Goal: Task Accomplishment & Management: Manage account settings

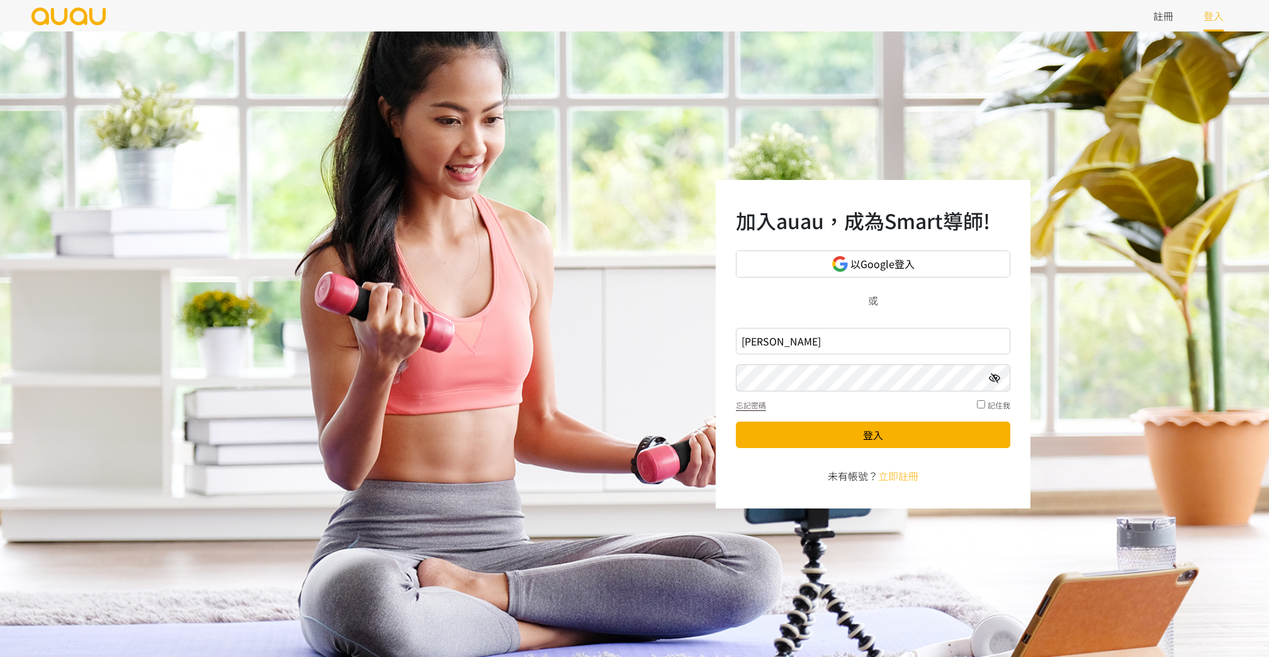
type input "戈"
type input "inspirehk@outlook.com"
click at [858, 438] on button "登入" at bounding box center [873, 435] width 275 height 26
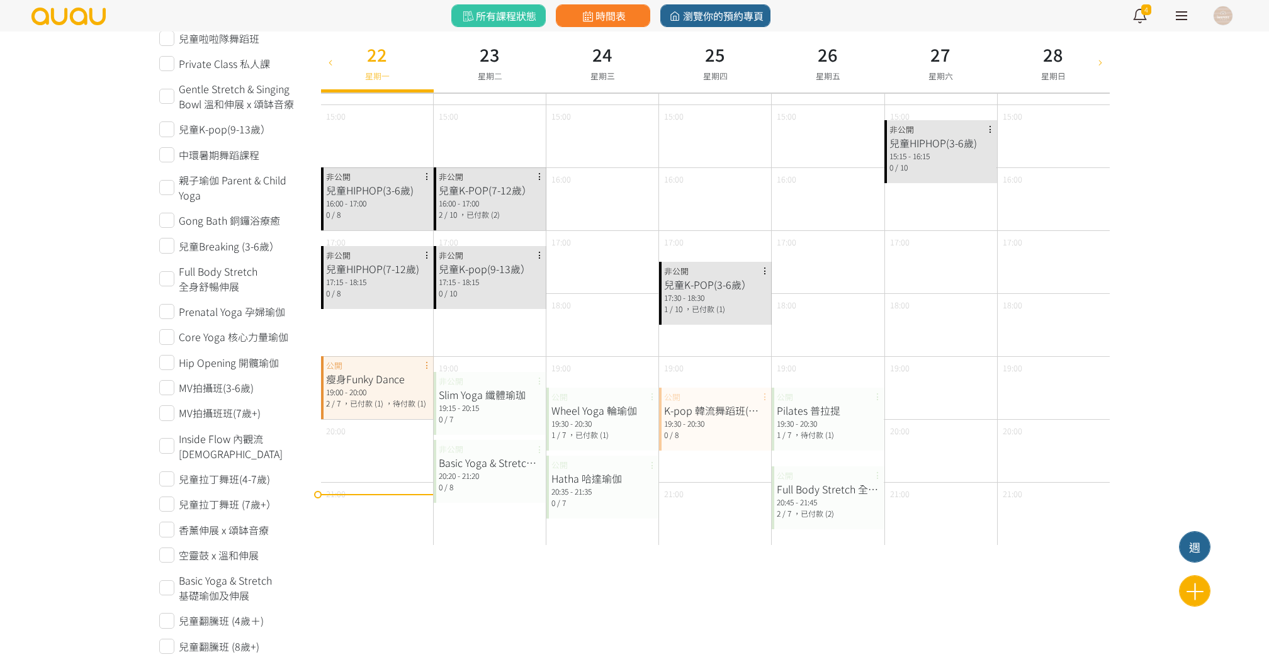
scroll to position [433, 0]
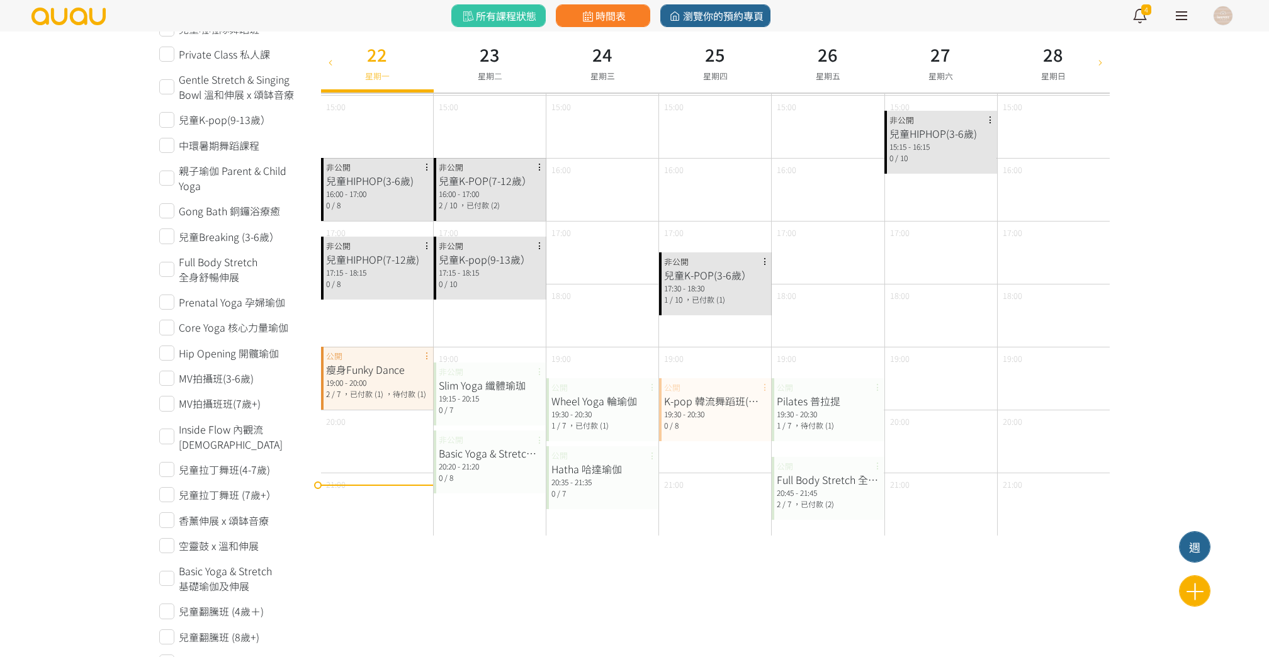
click at [393, 394] on span "，待付款 (1)" at bounding box center [405, 394] width 41 height 11
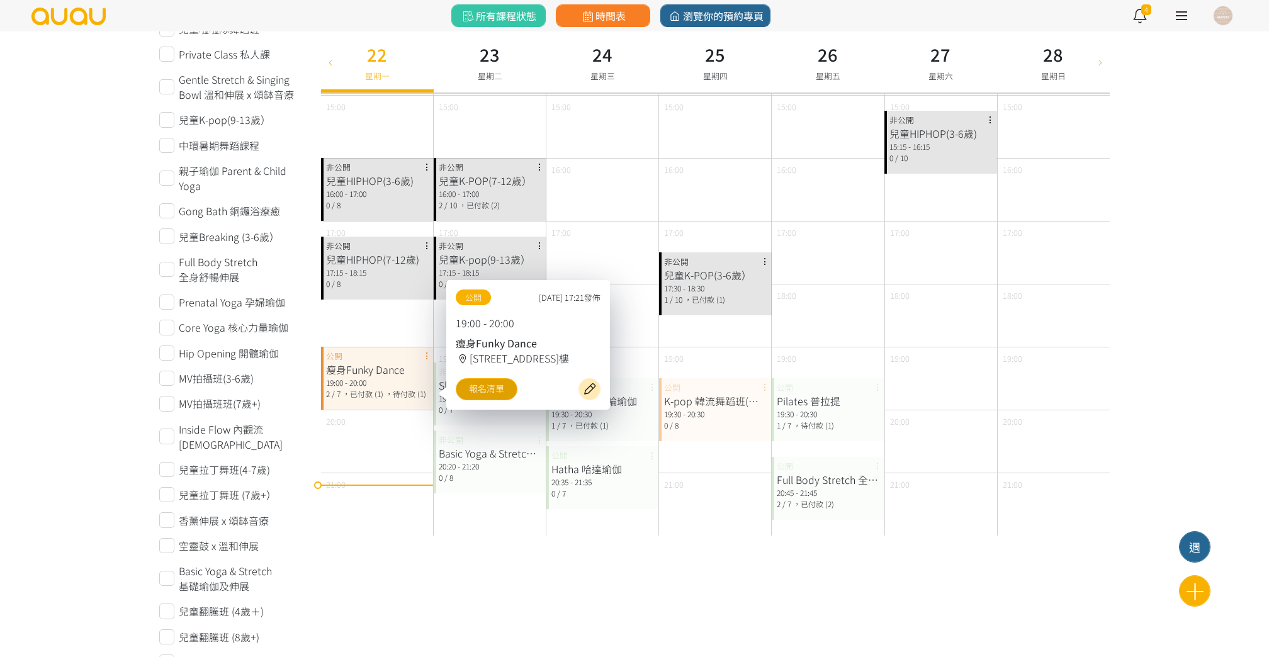
click at [511, 395] on link "報名清單" at bounding box center [487, 389] width 62 height 22
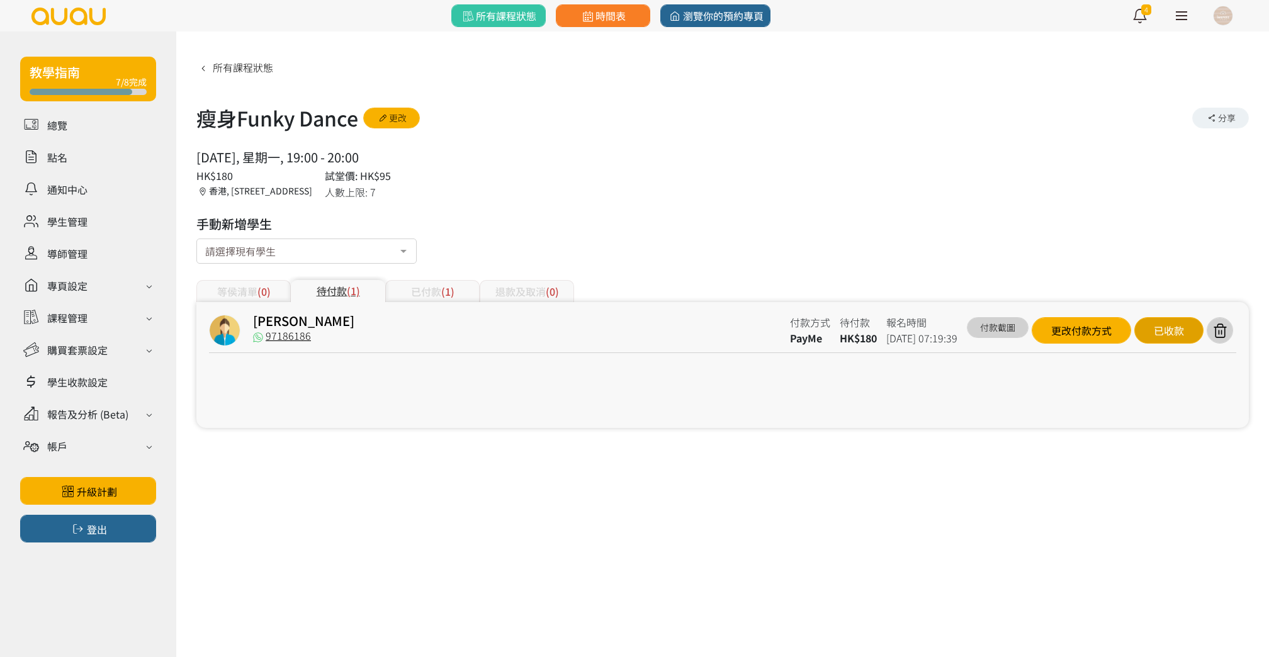
click at [1170, 326] on div "已收款" at bounding box center [1169, 330] width 69 height 26
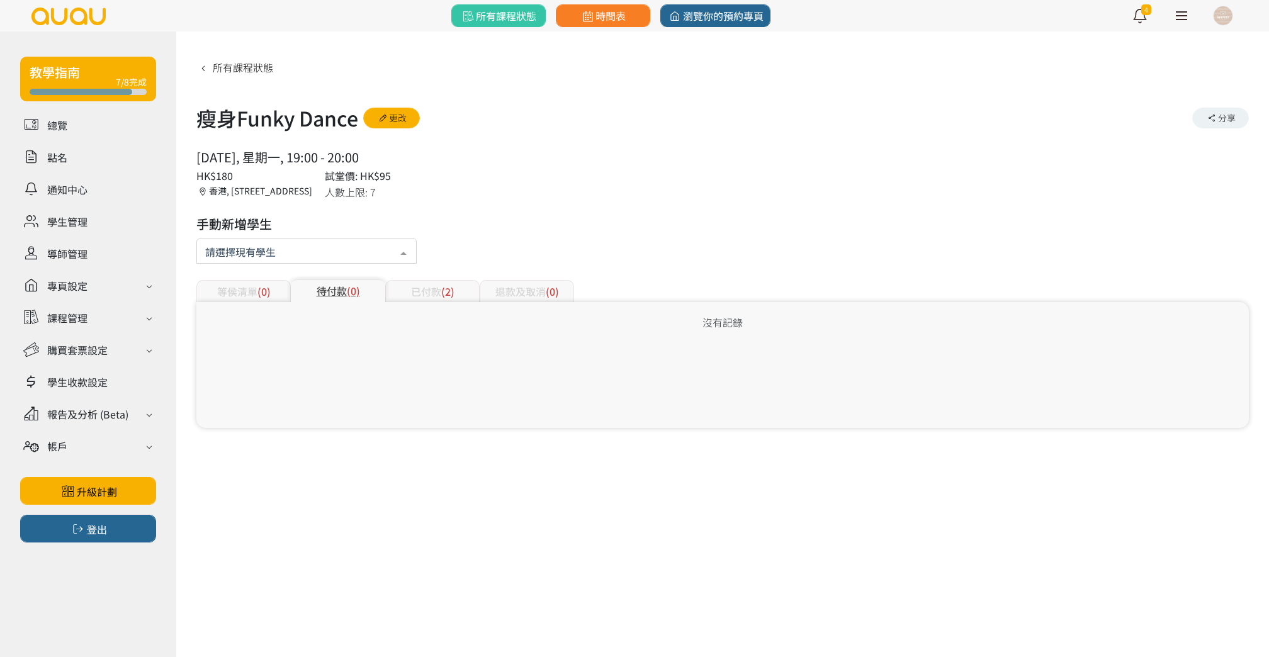
click at [326, 245] on div at bounding box center [306, 251] width 220 height 25
click at [336, 252] on div at bounding box center [306, 251] width 220 height 25
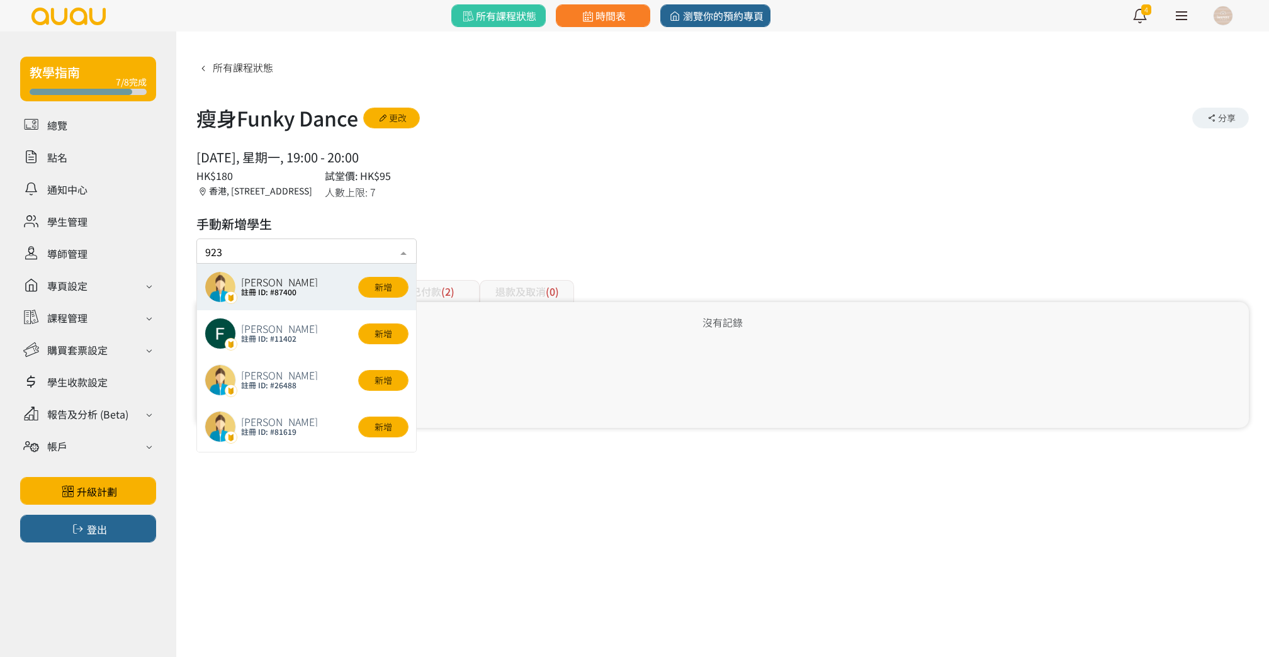
type input "9231"
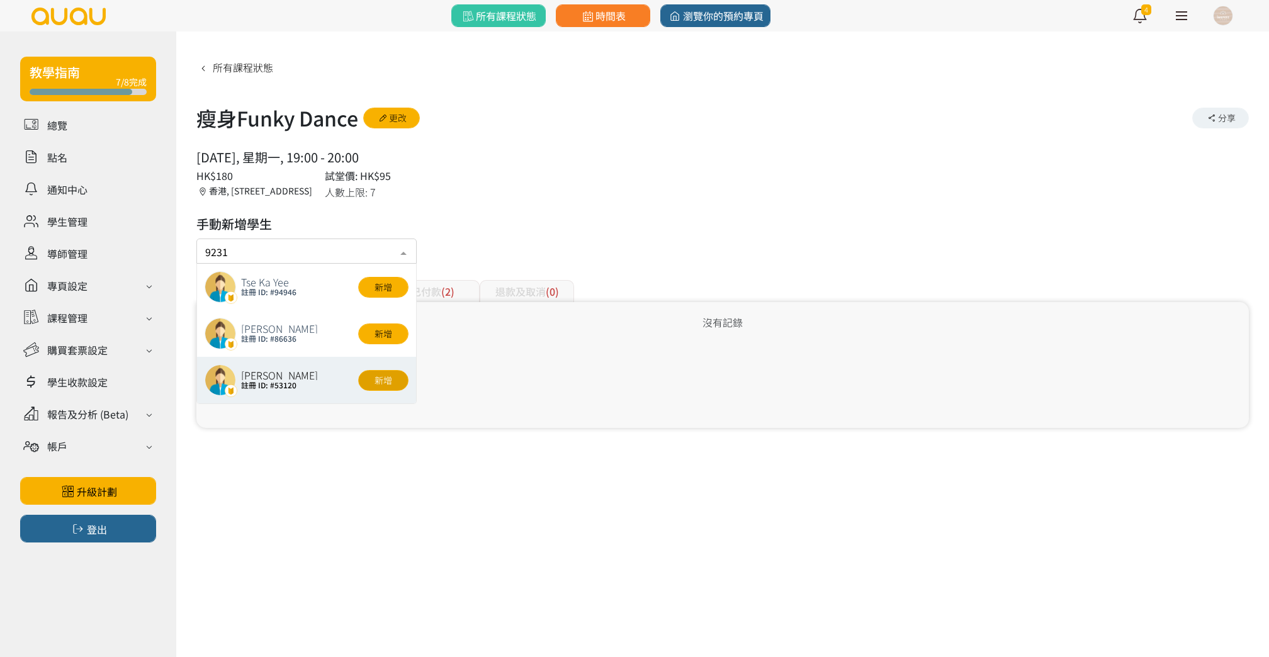
click at [386, 382] on button "新增" at bounding box center [383, 380] width 50 height 21
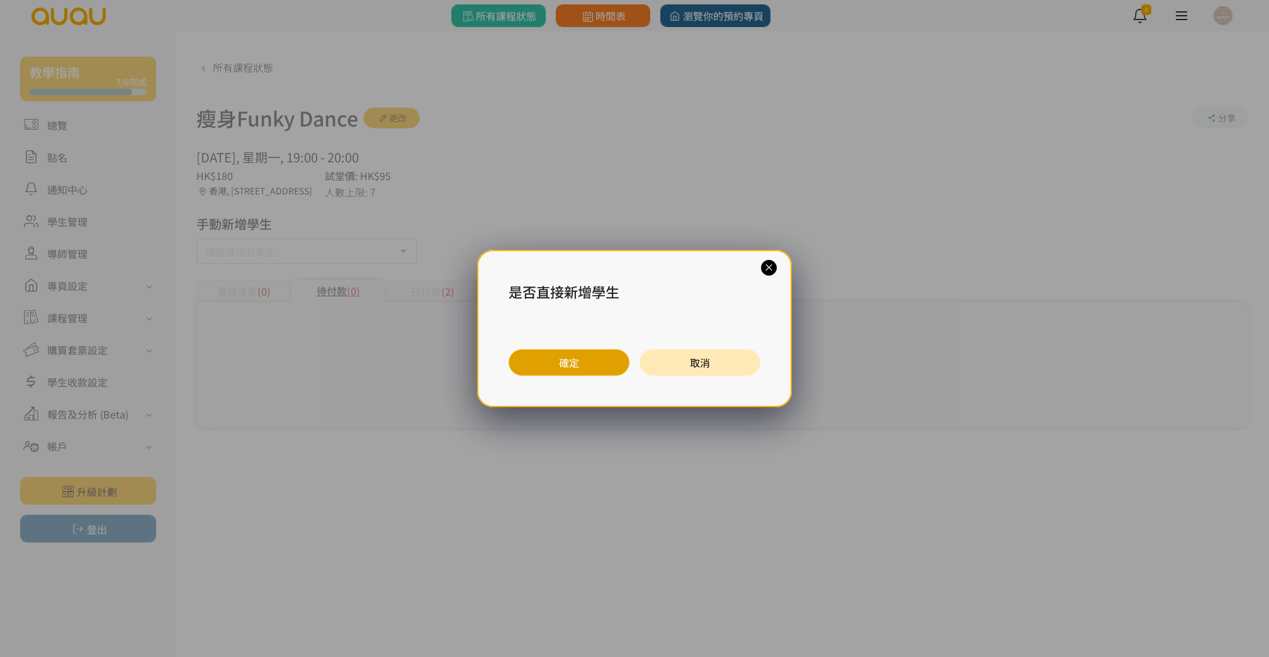
click at [589, 355] on button "確定" at bounding box center [569, 362] width 121 height 26
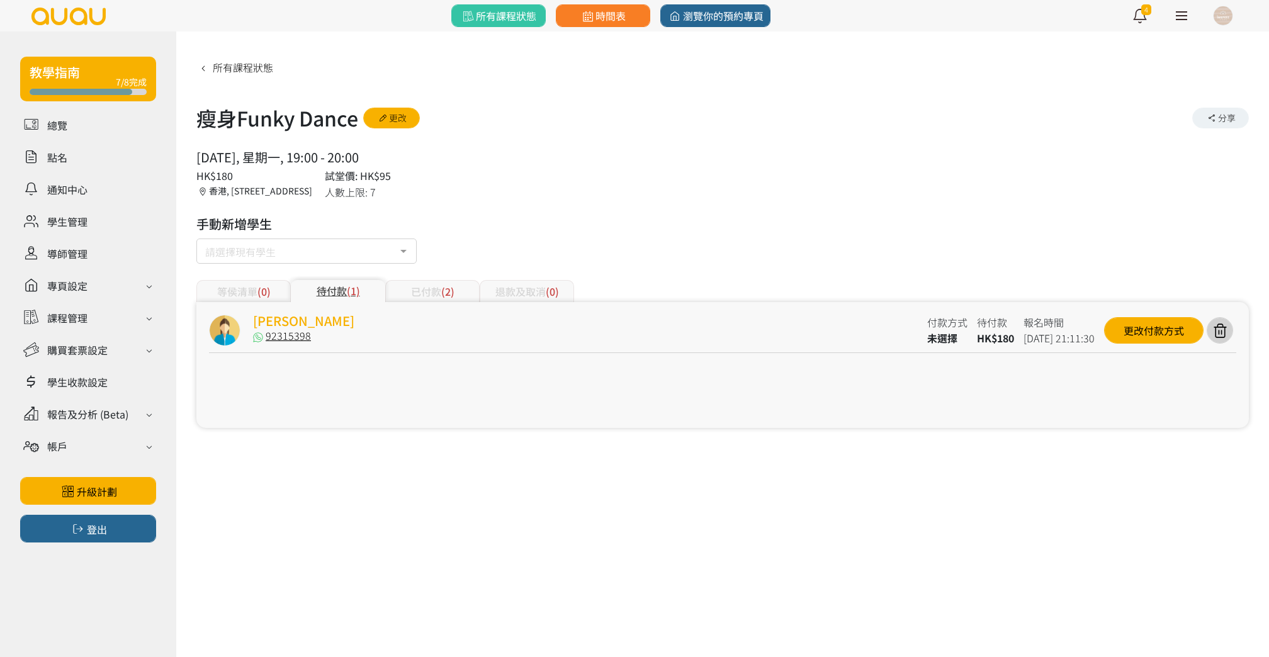
click at [278, 320] on link "Carol" at bounding box center [303, 321] width 101 height 18
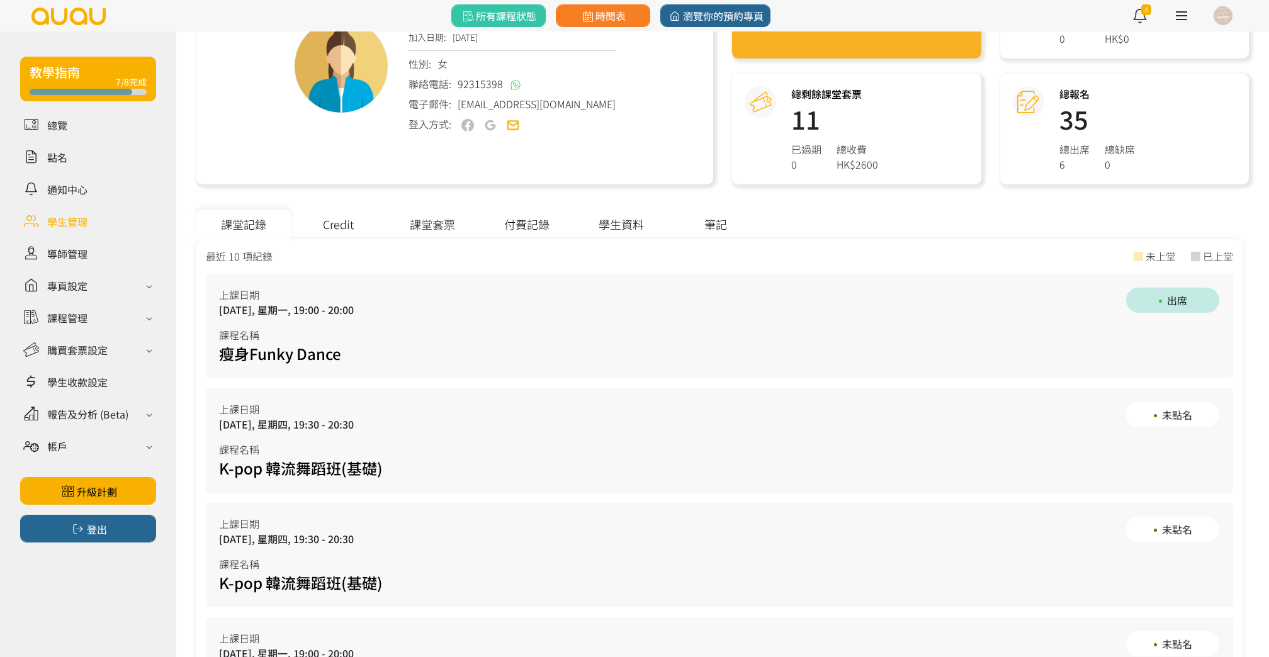
scroll to position [196, 0]
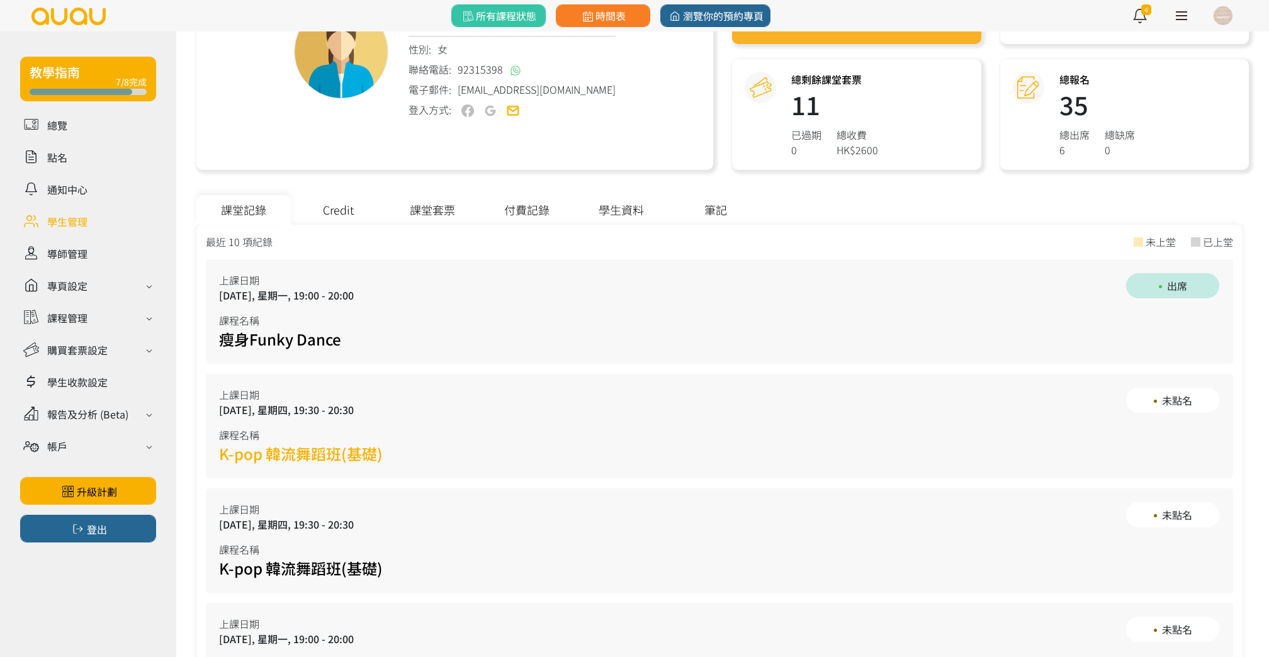
click at [351, 454] on link "K-pop 韓流舞蹈班(基礎)" at bounding box center [301, 454] width 164 height 22
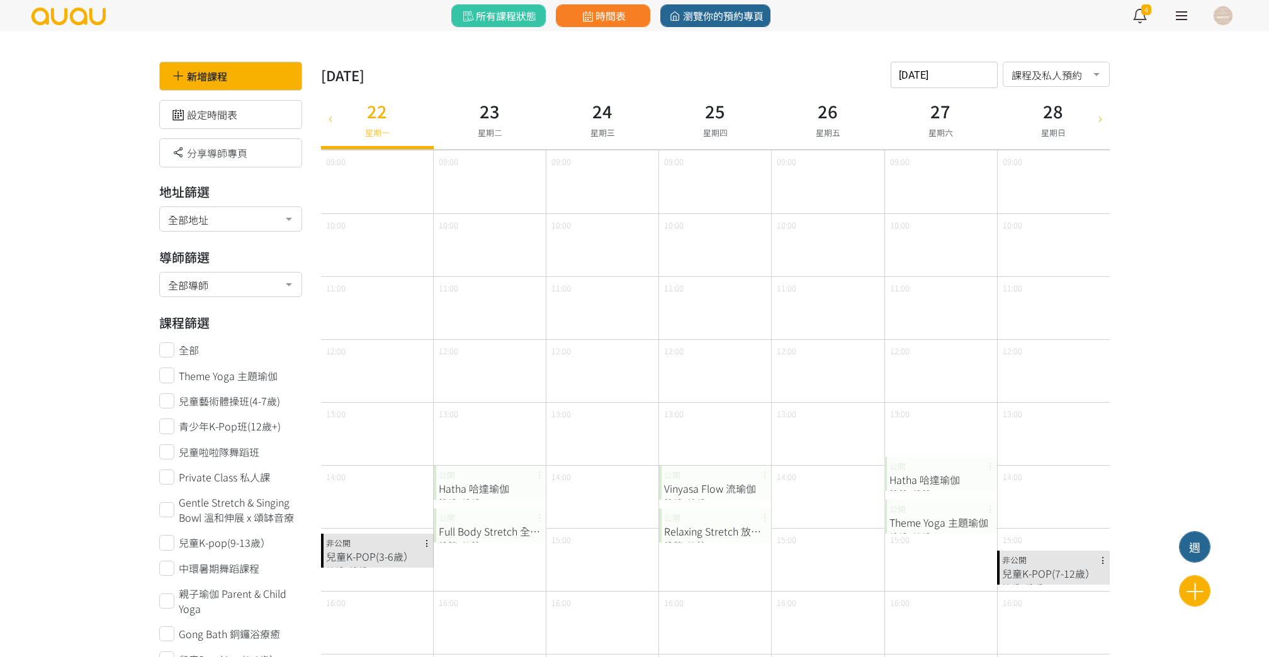
click at [965, 79] on div "[DATE] 請選擇時間表日期 [DATE] Sun Mon Tue Wed Thu Fri Sat 1 2 3 4 5 6 7 8 9 10 11 12 1…" at bounding box center [944, 75] width 107 height 26
click at [930, 259] on span "29" at bounding box center [928, 265] width 15 height 13
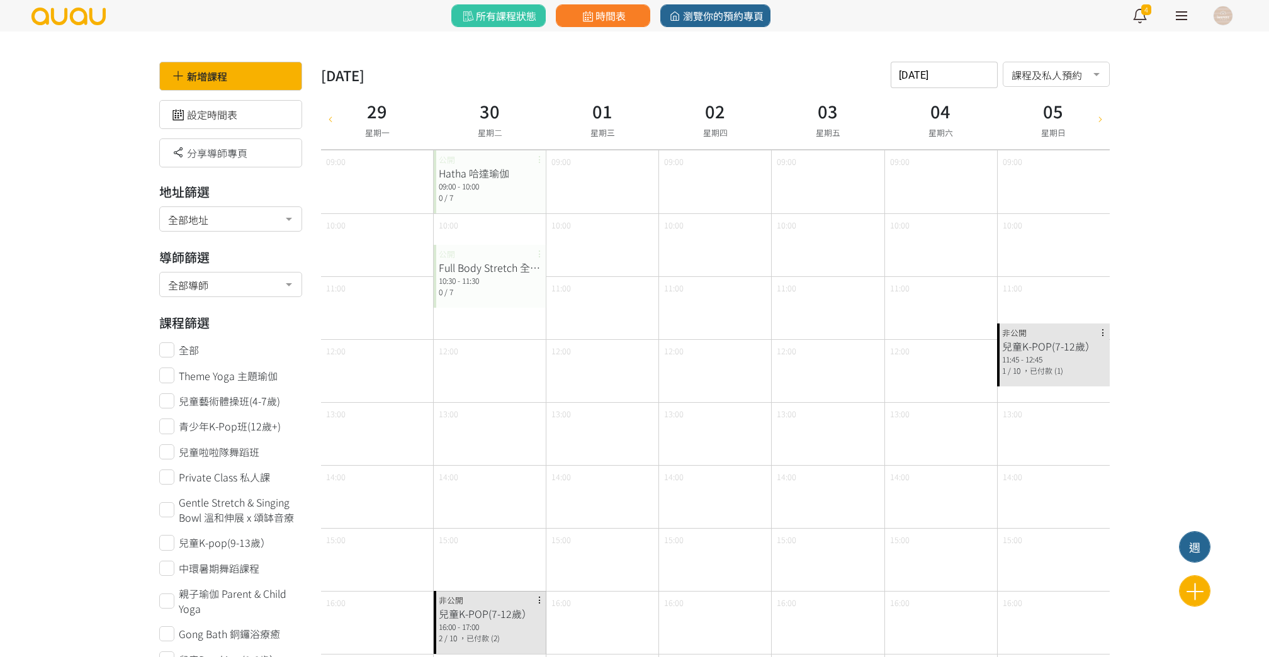
click at [939, 86] on div "[DATE] 請選擇時間表日期 [DATE] Sun Mon Tue Wed Thu Fri Sat 1 2 3 4 5 6 7 8 9 10 11 12 1…" at bounding box center [944, 75] width 107 height 26
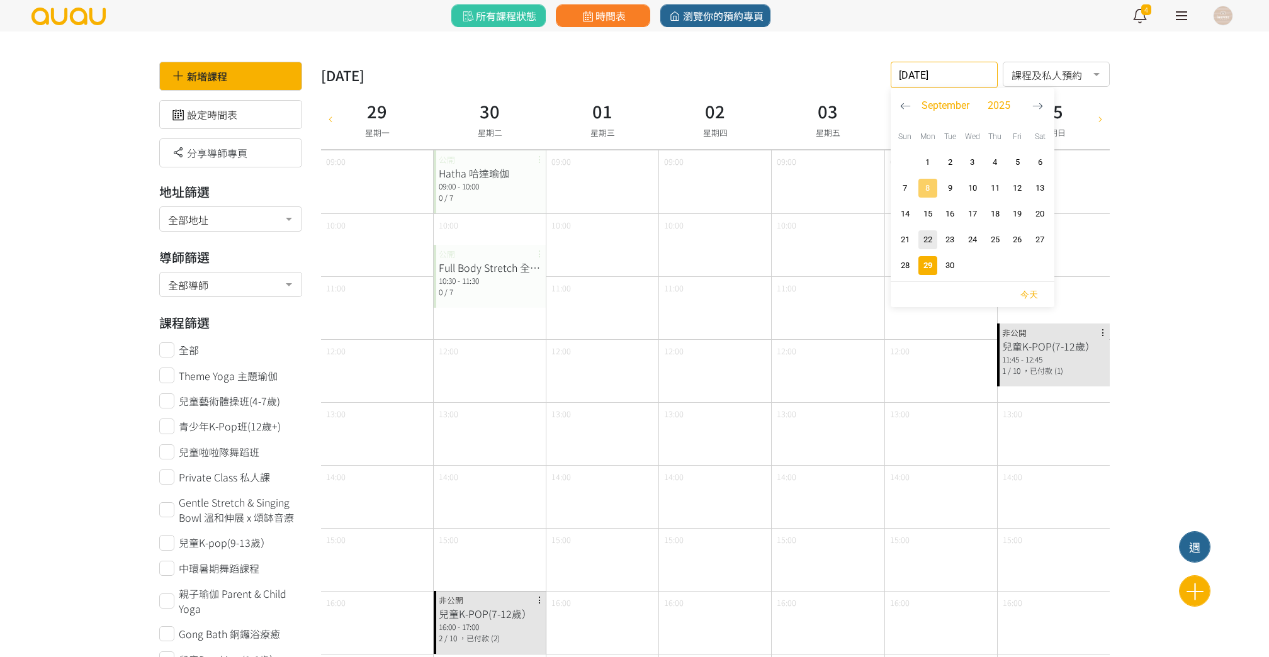
click at [929, 184] on span "8" at bounding box center [928, 188] width 15 height 13
type input "[DATE]"
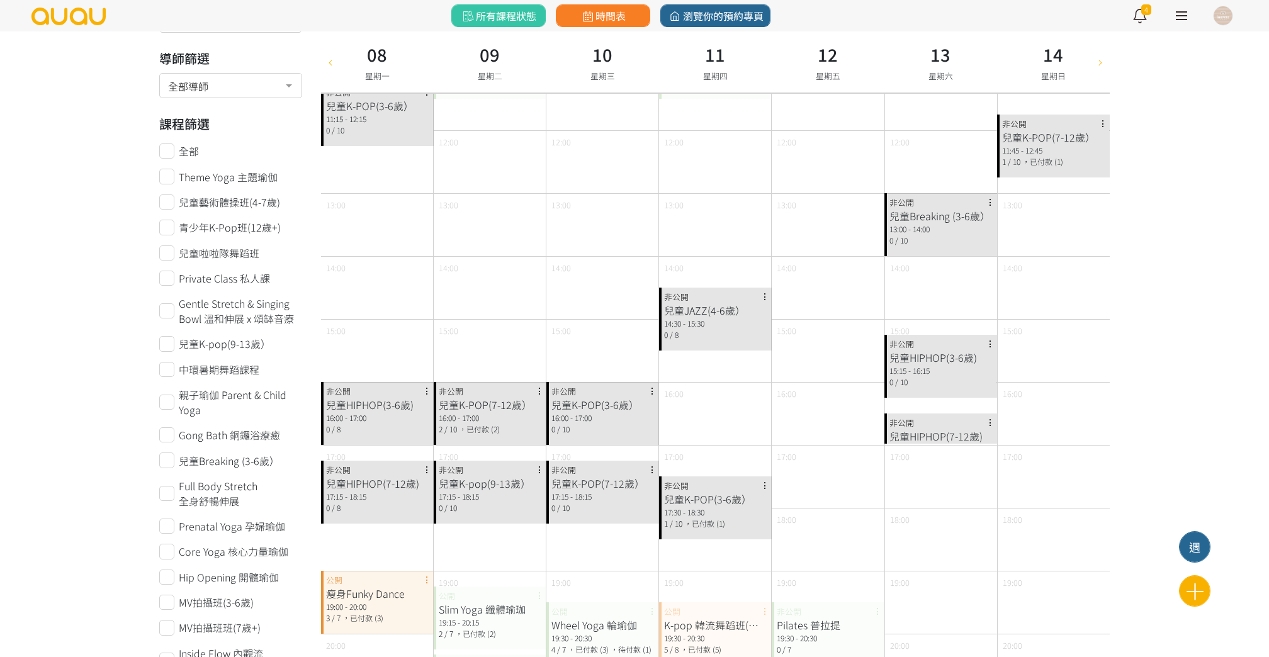
scroll to position [233, 0]
